Goal: Task Accomplishment & Management: Manage account settings

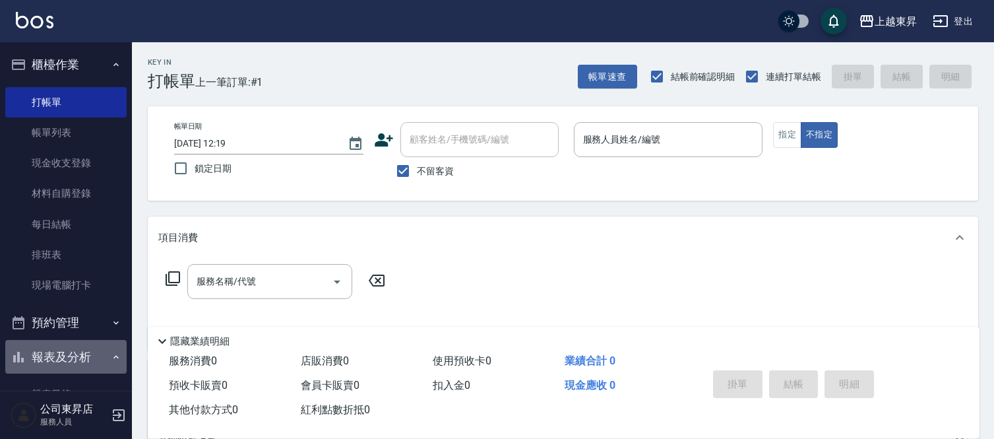
click at [104, 343] on button "報表及分析" at bounding box center [65, 357] width 121 height 34
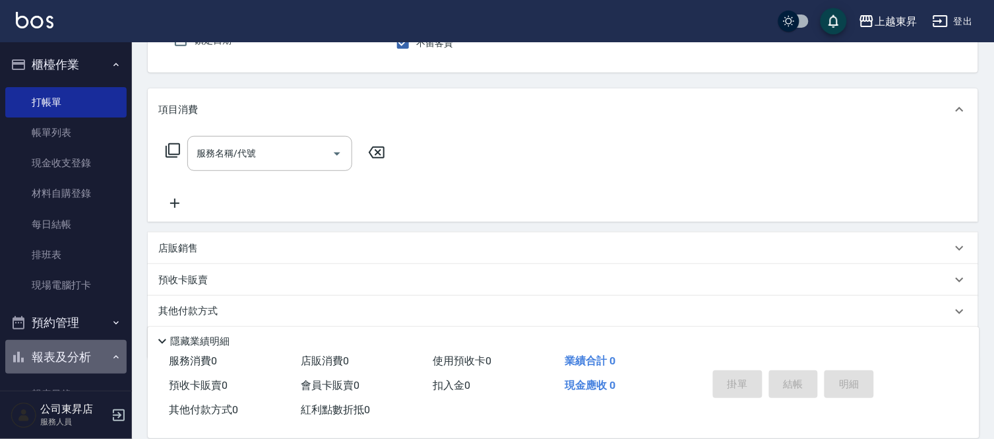
scroll to position [128, 0]
drag, startPoint x: 231, startPoint y: 469, endPoint x: 622, endPoint y: 473, distance: 390.7
click at [622, 438] on html "上越東昇 登出 櫃檯作業 打帳單 帳單列表 現金收支登錄 材料自購登錄 每日結帳 排班表 現場電腦打卡 預約管理 預約管理 單日預約紀錄 單週預約紀錄 報表及…" at bounding box center [497, 178] width 994 height 612
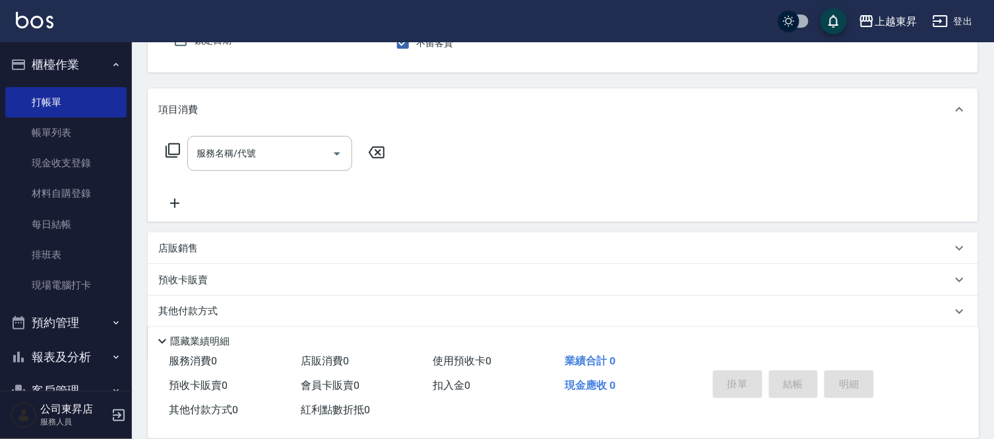
drag, startPoint x: 390, startPoint y: 427, endPoint x: 386, endPoint y: 416, distance: 11.3
click at [386, 416] on div "服務消費 0 店販消費 0 使用預收卡 0 業績合計 0 預收卡販賣 0 會員卡販賣 0 扣入金 0 現金應收 0 其他付款方式 0 紅利點數折抵 0 掛單 …" at bounding box center [564, 393] width 832 height 89
drag, startPoint x: 383, startPoint y: 407, endPoint x: 412, endPoint y: 426, distance: 35.0
click at [384, 410] on div "紅利點數折抵 0" at bounding box center [362, 410] width 132 height 24
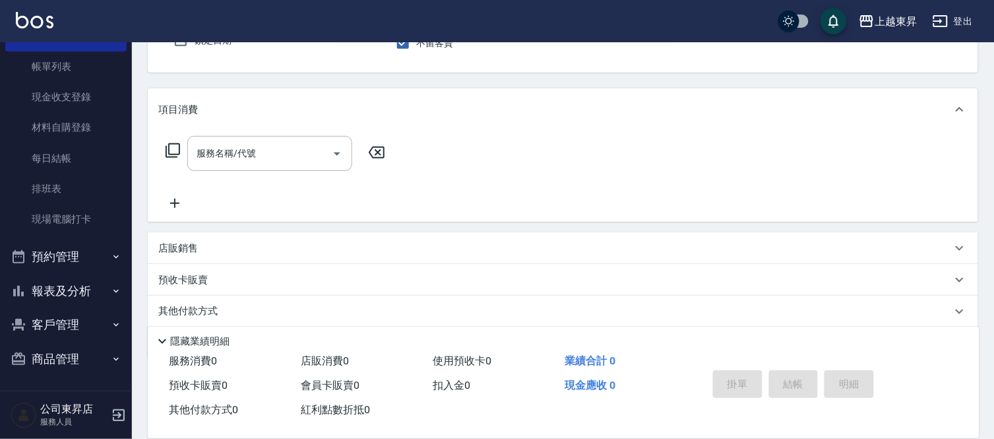
click at [62, 317] on button "客戶管理" at bounding box center [65, 325] width 121 height 34
click at [75, 366] on link "客戶列表" at bounding box center [65, 362] width 121 height 30
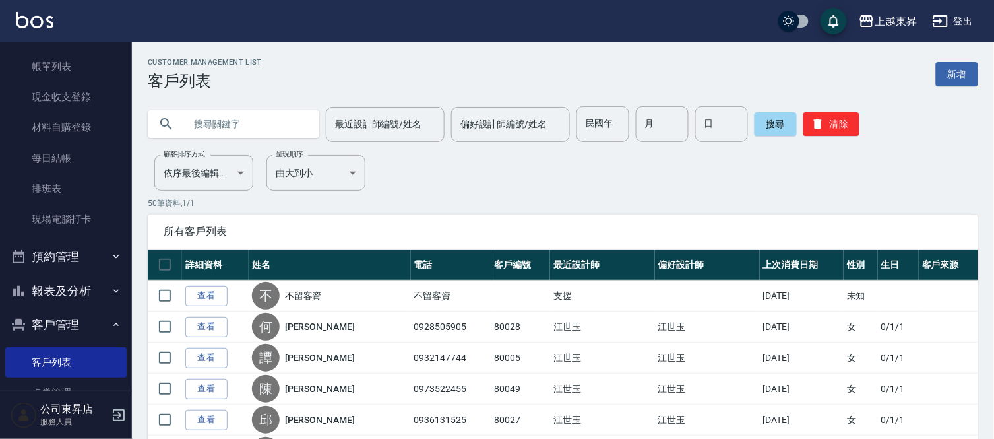
click at [207, 130] on input "text" at bounding box center [247, 124] width 124 height 36
click at [769, 127] on button "搜尋" at bounding box center [776, 124] width 42 height 24
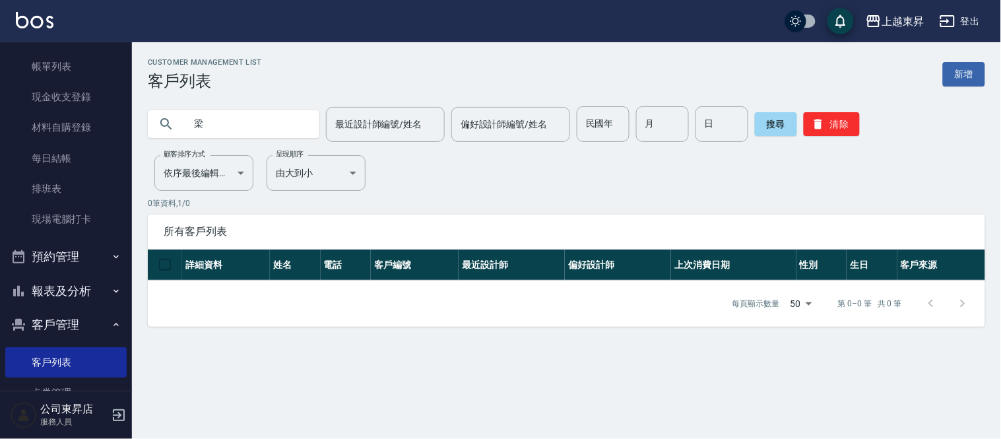
click at [241, 126] on input "梁" at bounding box center [247, 124] width 124 height 36
type input "梁"
type input "[PERSON_NAME]"
click at [826, 126] on button "清除" at bounding box center [832, 124] width 56 height 24
